Goal: Information Seeking & Learning: Learn about a topic

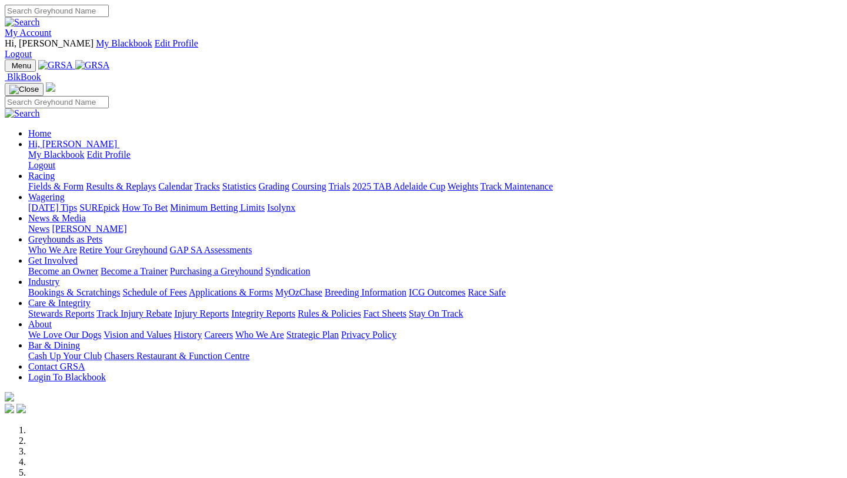
scroll to position [404, 0]
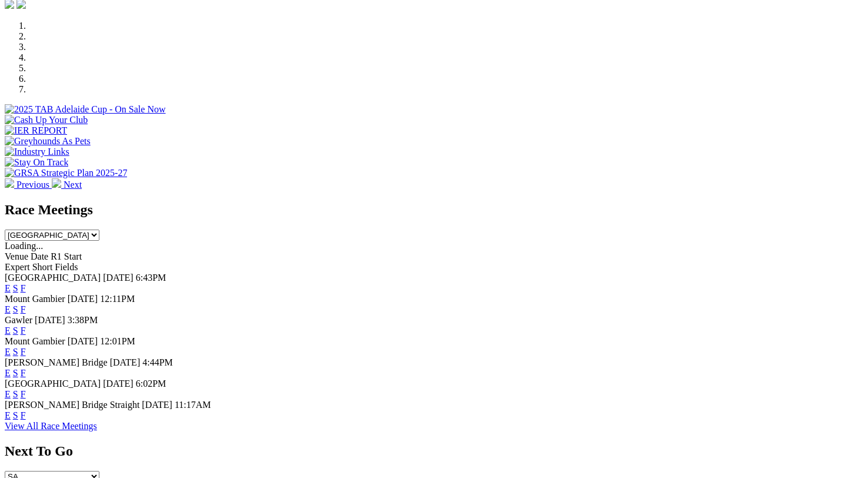
click at [26, 389] on link "F" at bounding box center [23, 394] width 5 height 10
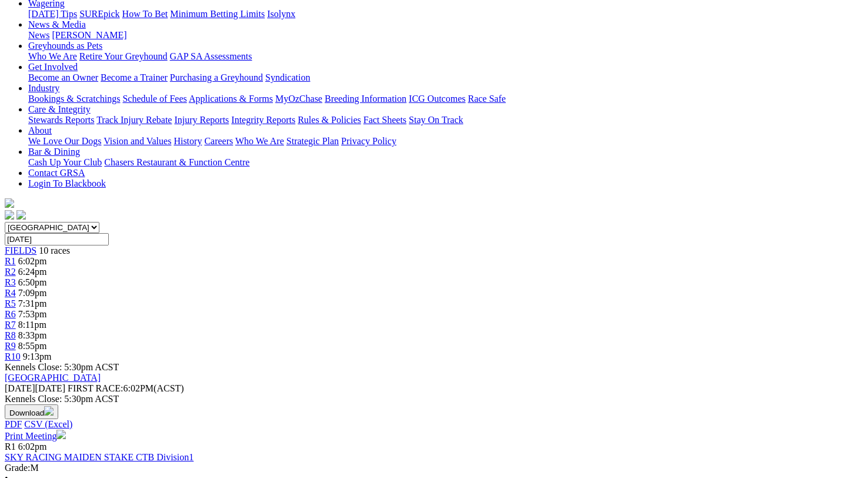
scroll to position [215, 0]
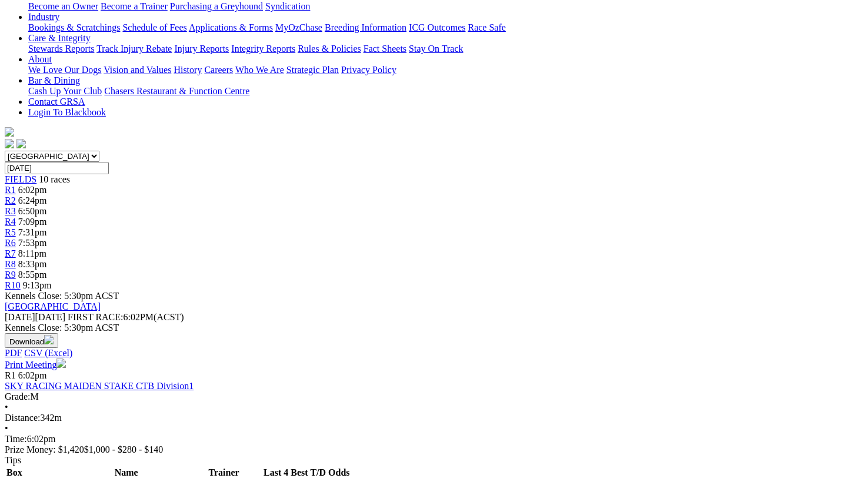
scroll to position [288, 0]
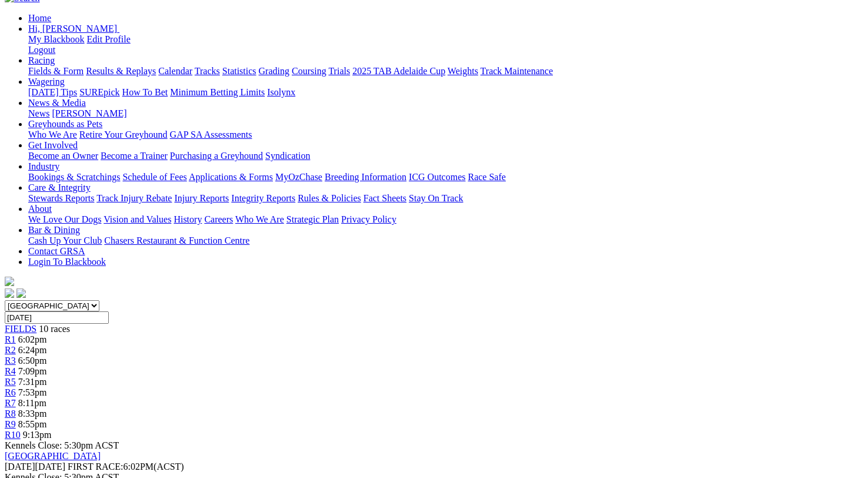
scroll to position [225, 0]
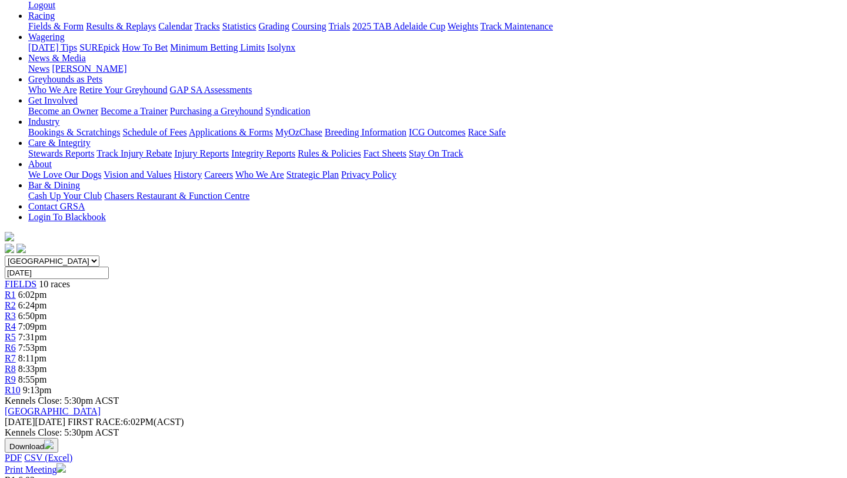
scroll to position [191, 0]
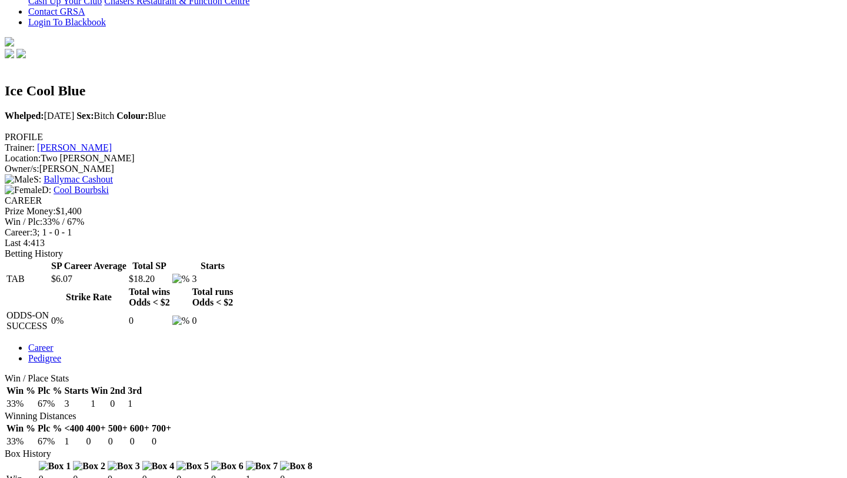
scroll to position [380, 0]
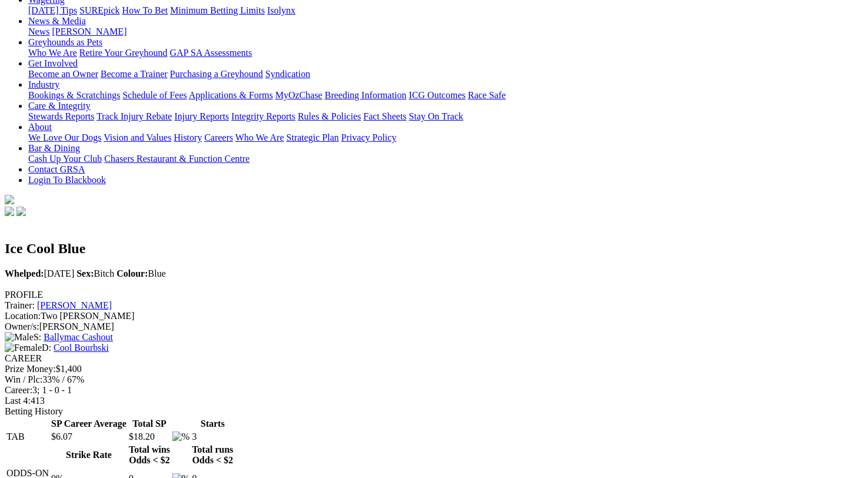
scroll to position [209, 0]
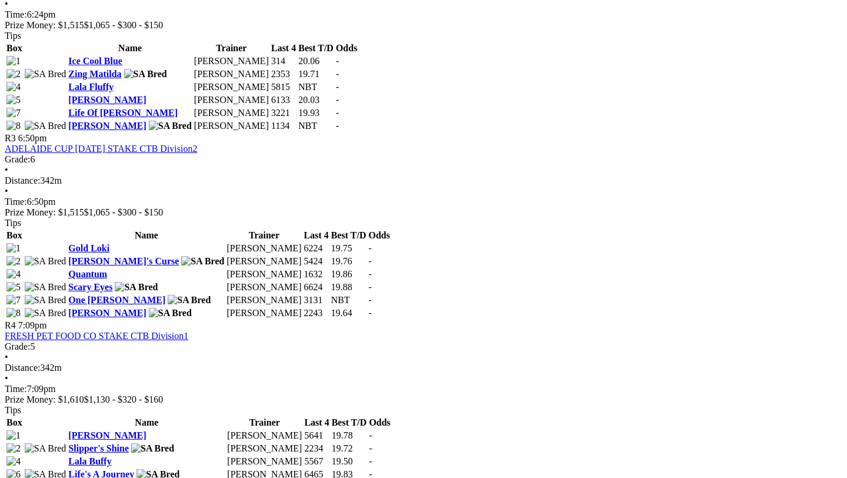
scroll to position [912, 0]
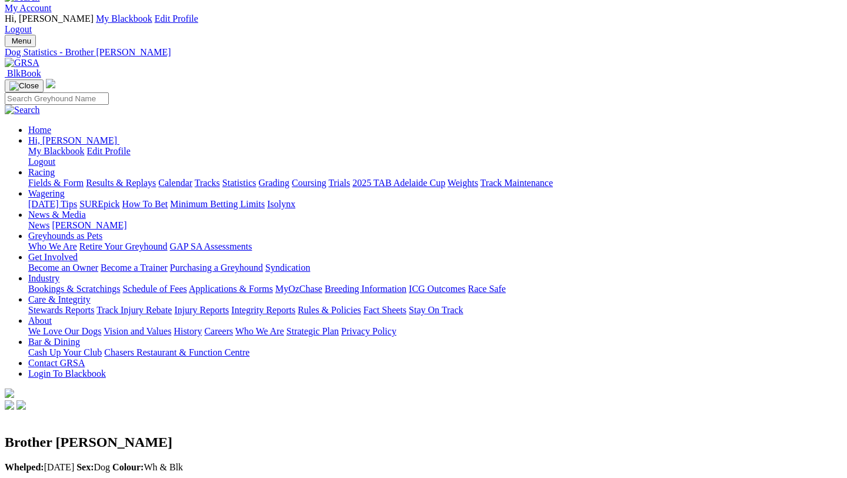
scroll to position [24, 0]
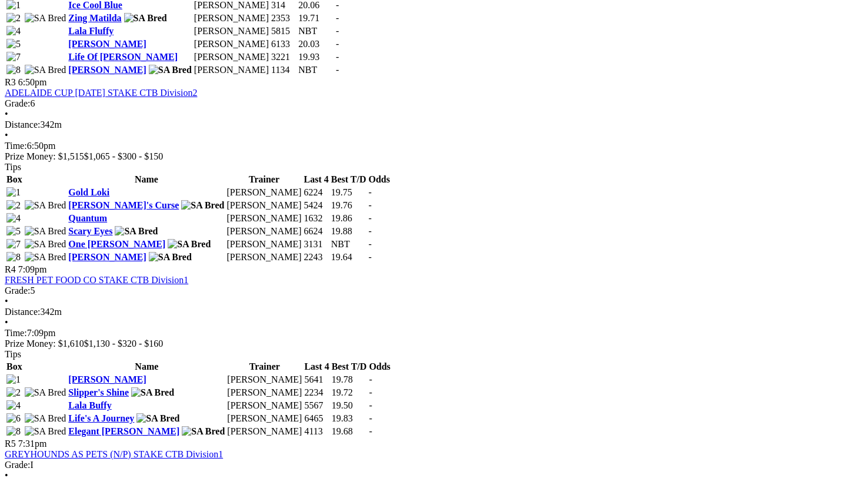
scroll to position [969, 0]
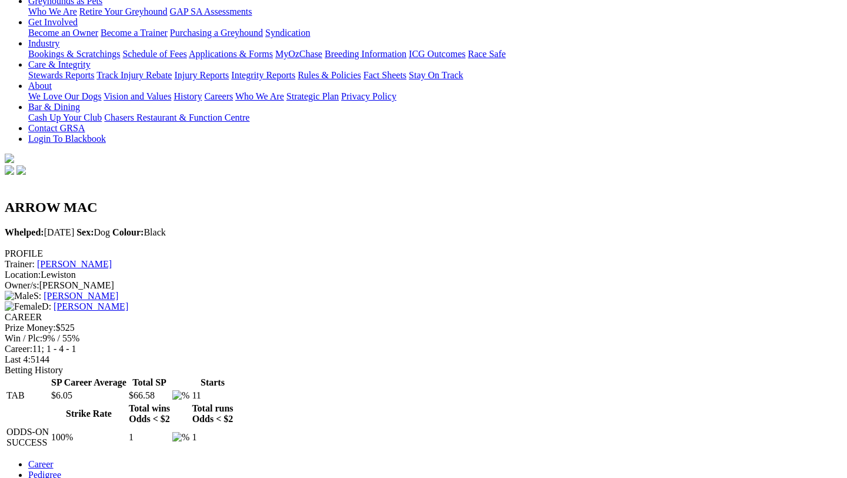
scroll to position [264, 0]
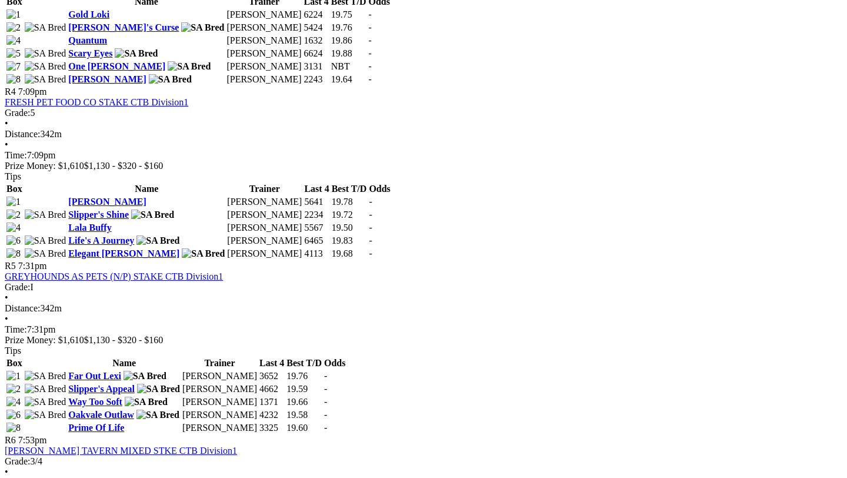
scroll to position [1145, 0]
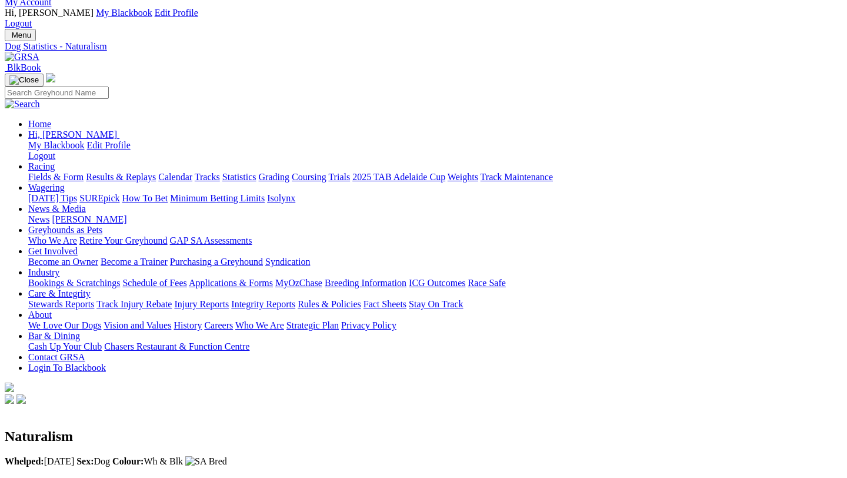
scroll to position [22, 0]
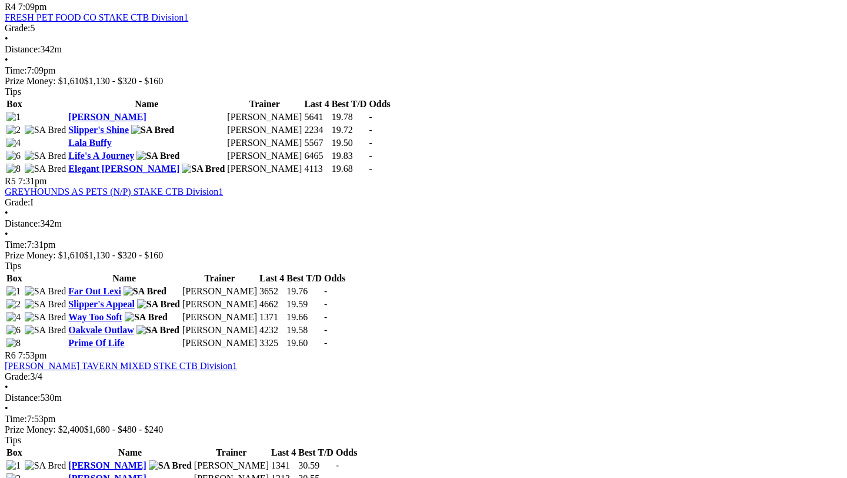
scroll to position [1232, 0]
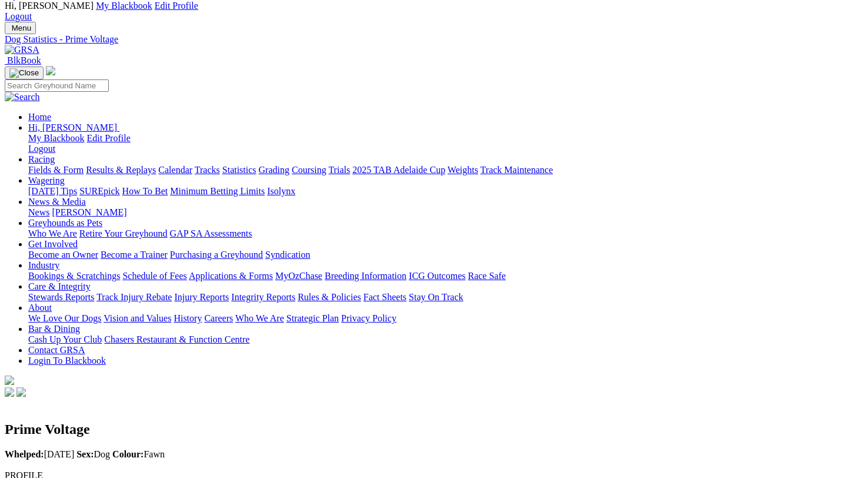
scroll to position [40, 0]
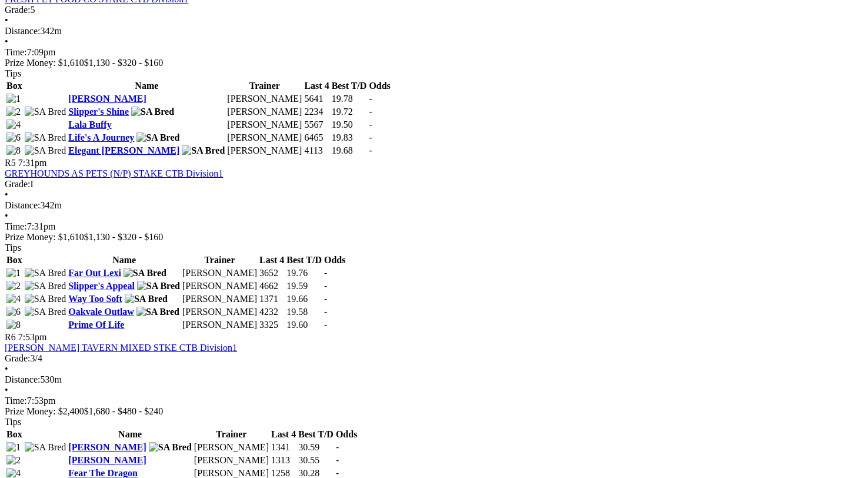
scroll to position [1238, 0]
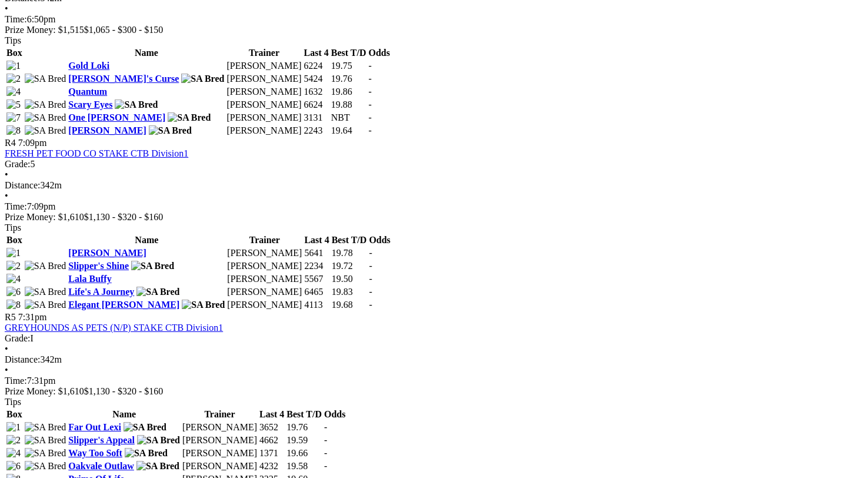
scroll to position [1097, 0]
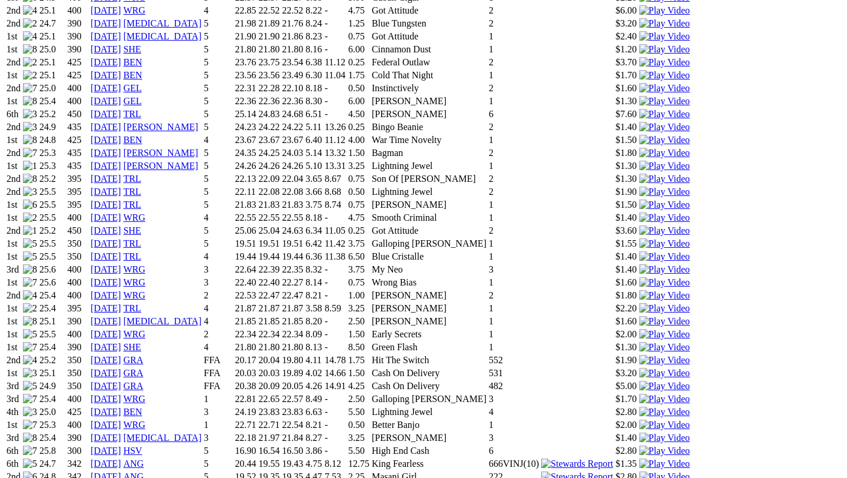
scroll to position [998, 0]
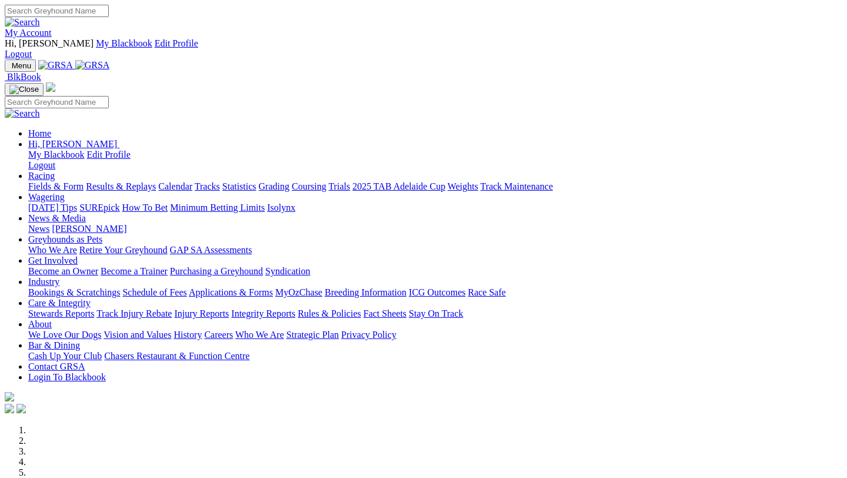
scroll to position [404, 0]
